Goal: Transaction & Acquisition: Purchase product/service

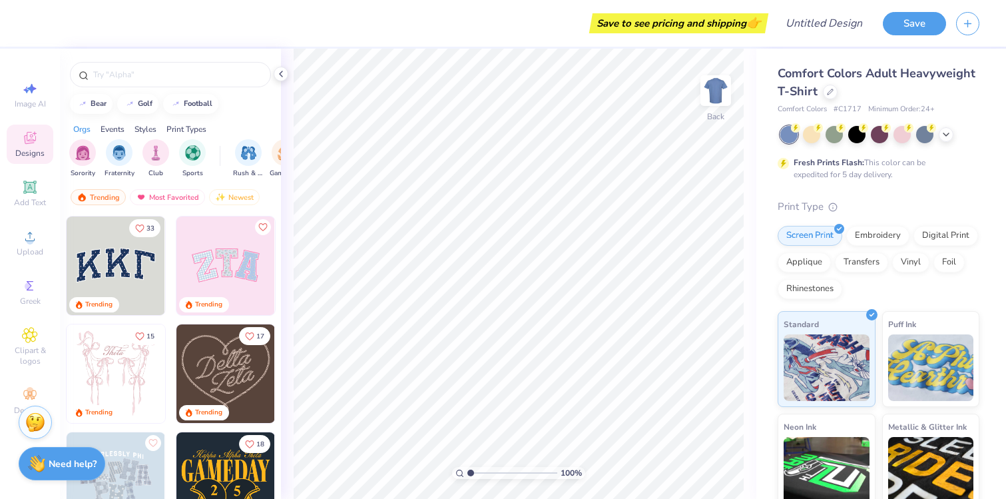
click at [801, 90] on span "Comfort Colors Adult Heavyweight T-Shirt" at bounding box center [877, 82] width 198 height 34
click at [825, 92] on div at bounding box center [830, 90] width 15 height 15
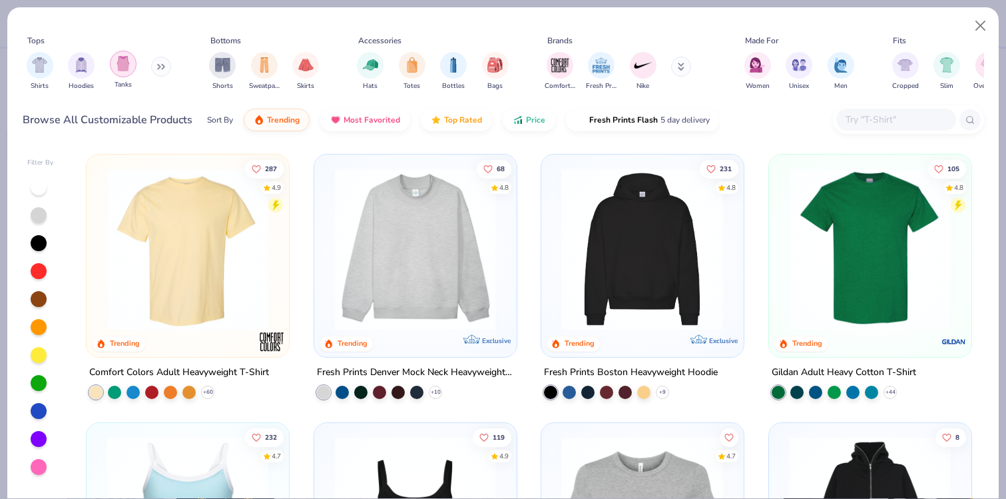
click at [130, 71] on div "filter for Tanks" at bounding box center [123, 64] width 27 height 27
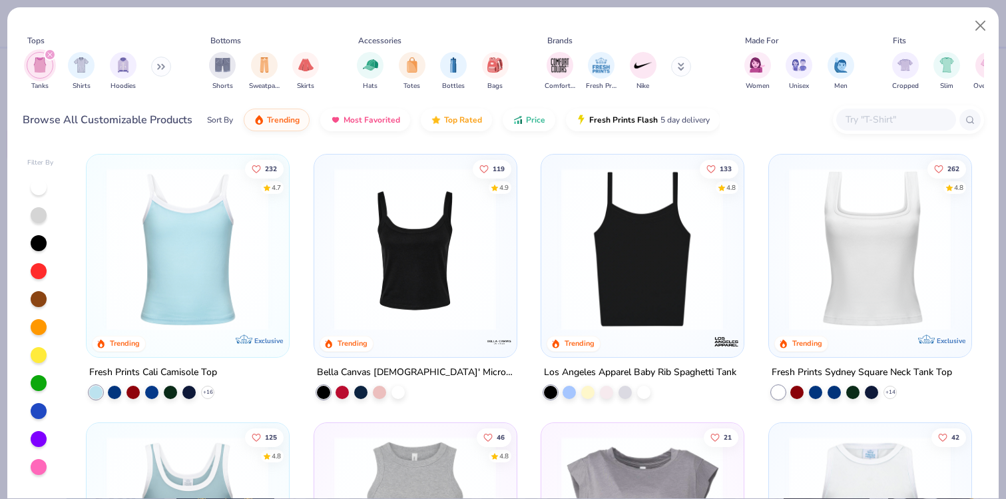
click at [597, 288] on img at bounding box center [642, 249] width 175 height 162
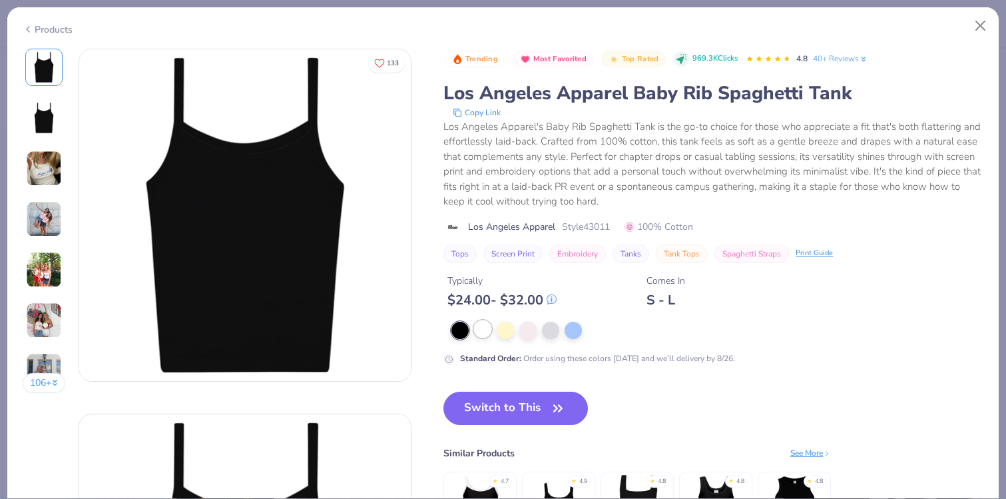
click at [478, 327] on div at bounding box center [482, 328] width 17 height 17
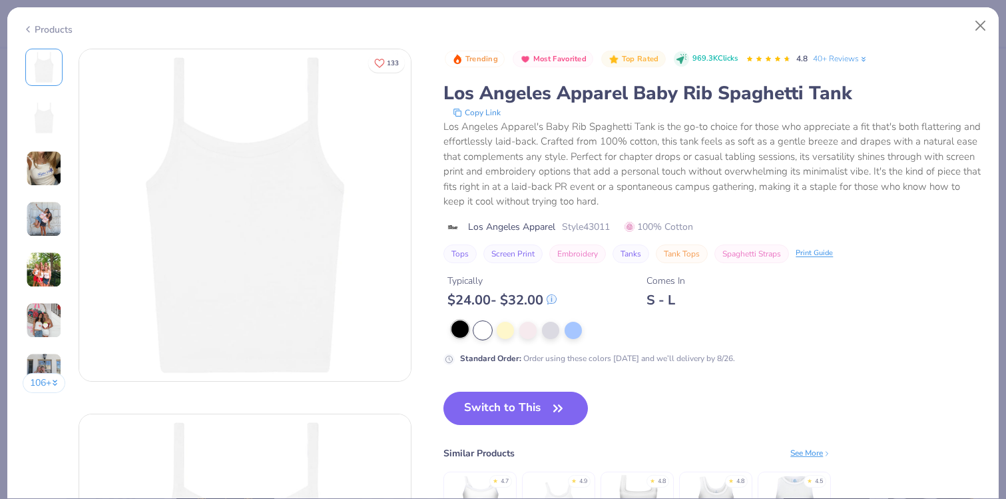
click at [457, 330] on div at bounding box center [459, 328] width 17 height 17
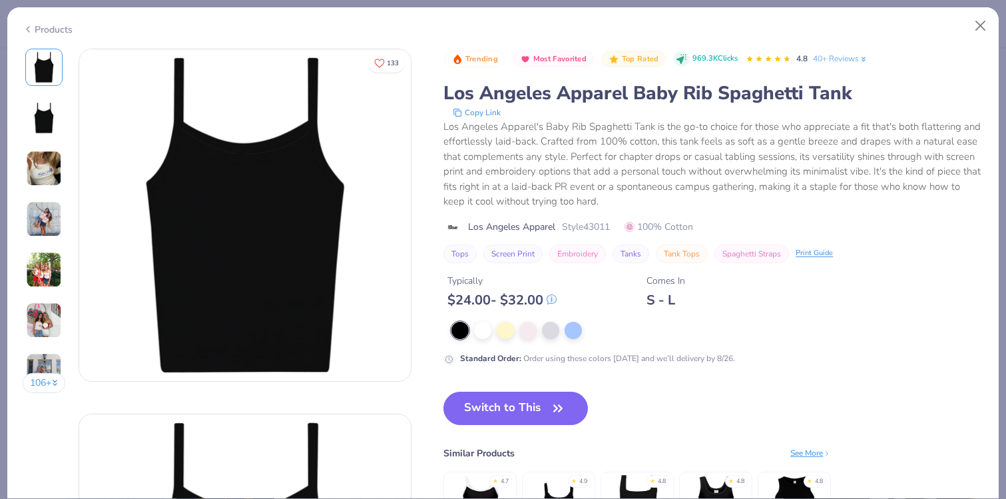
click at [29, 32] on icon at bounding box center [28, 29] width 11 height 16
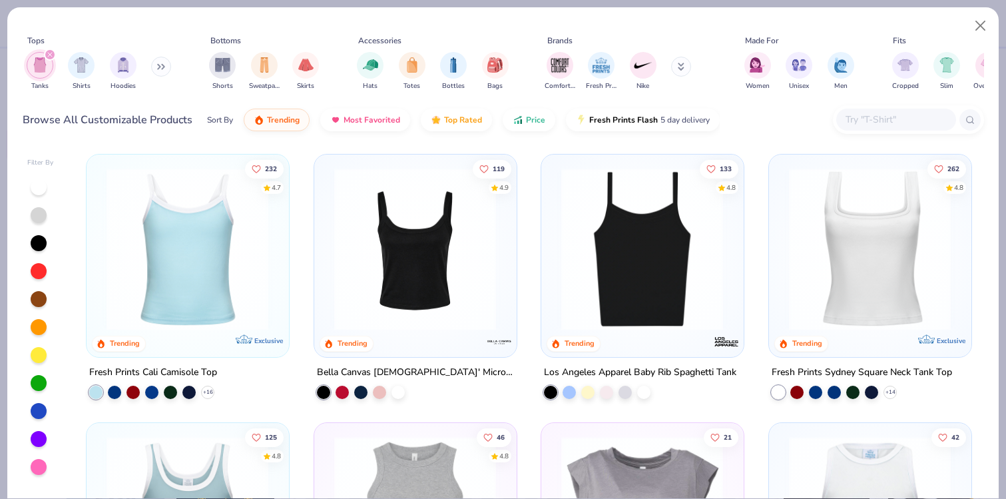
click at [41, 299] on div at bounding box center [39, 299] width 16 height 16
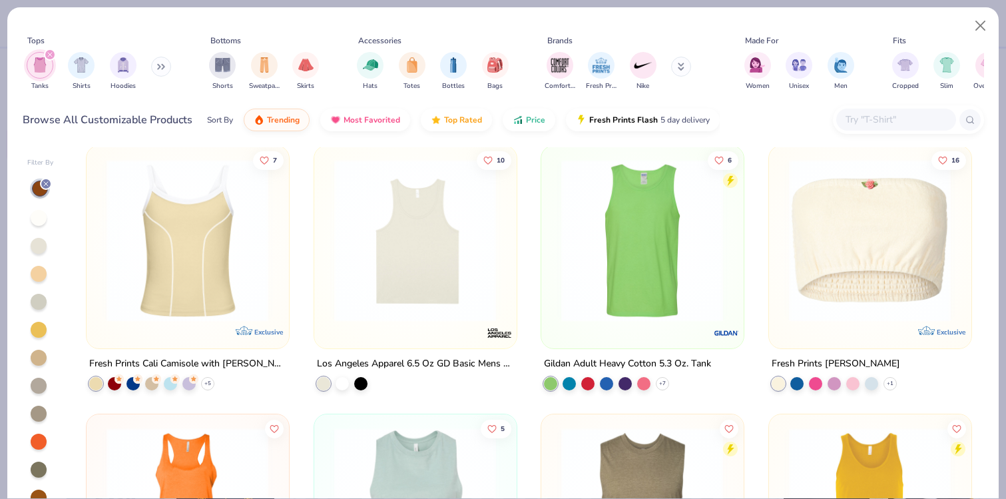
scroll to position [49, 0]
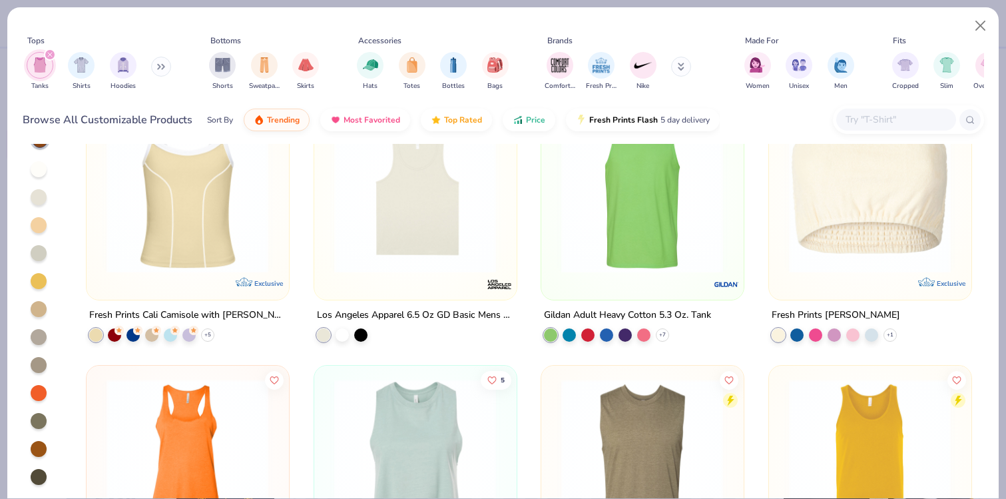
click at [37, 447] on div at bounding box center [39, 449] width 16 height 16
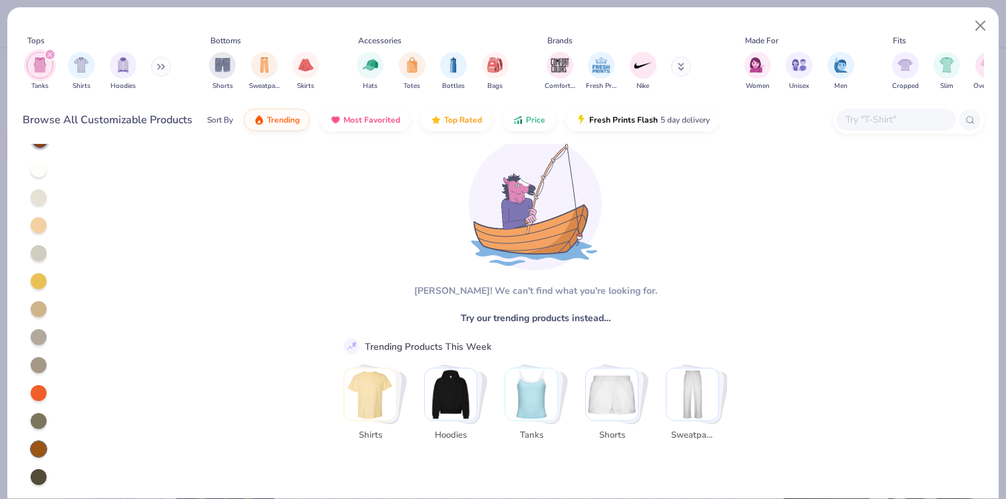
click at [37, 447] on div at bounding box center [39, 449] width 16 height 16
